Goal: Register for event/course

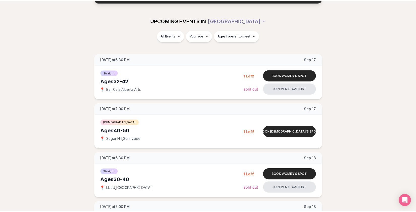
scroll to position [53, 0]
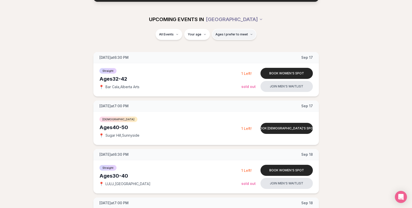
click at [224, 33] on span "Ages I prefer to meet" at bounding box center [232, 34] width 32 height 4
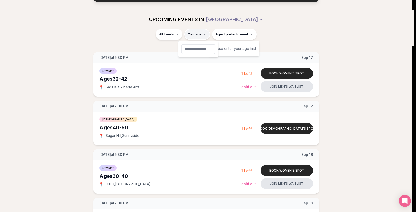
type input "**"
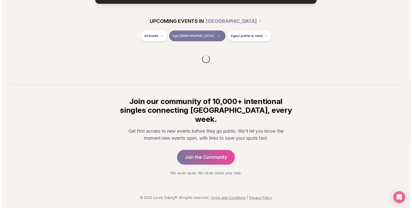
scroll to position [42, 0]
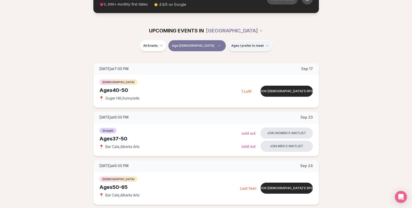
click at [231, 44] on span "Ages I prefer to meet" at bounding box center [247, 46] width 32 height 4
click at [215, 65] on button "Around my age" at bounding box center [214, 65] width 4 height 4
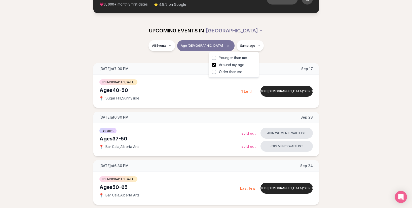
click at [291, 46] on div "All Events Age [DEMOGRAPHIC_DATA] Same age" at bounding box center [206, 46] width 282 height 13
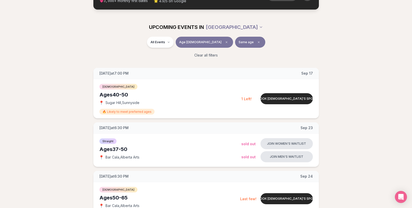
scroll to position [46, 0]
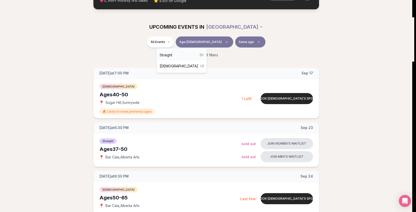
click at [171, 56] on span "Straight" at bounding box center [166, 55] width 13 height 5
